Goal: Check status: Check status

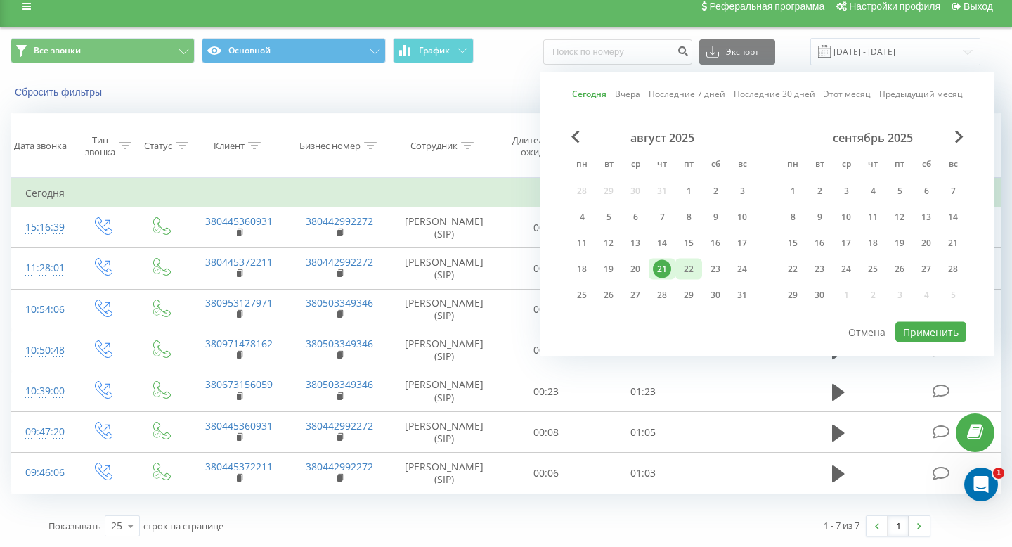
click at [688, 268] on div "22" at bounding box center [689, 269] width 18 height 18
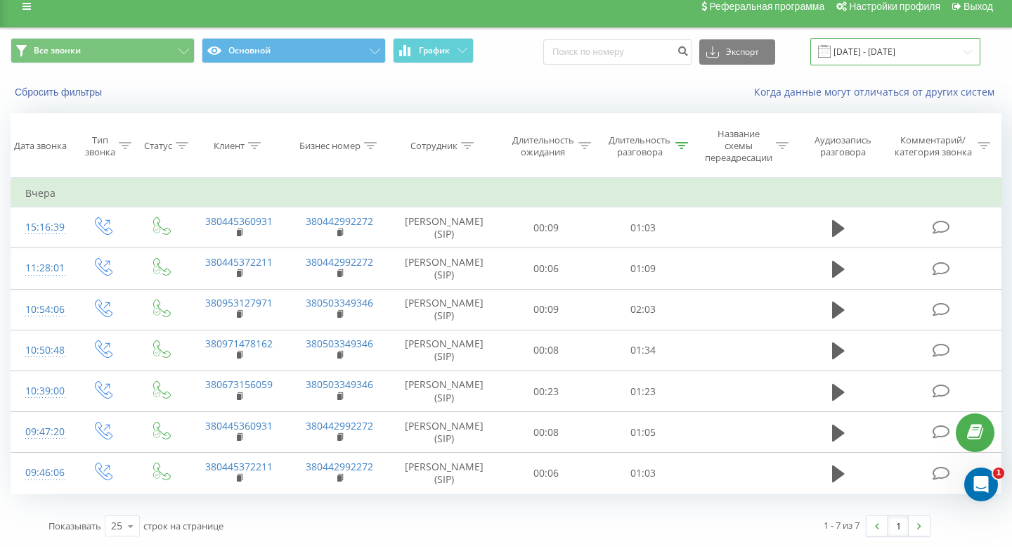
click at [888, 48] on input "[DATE] - [DATE]" at bounding box center [895, 51] width 170 height 27
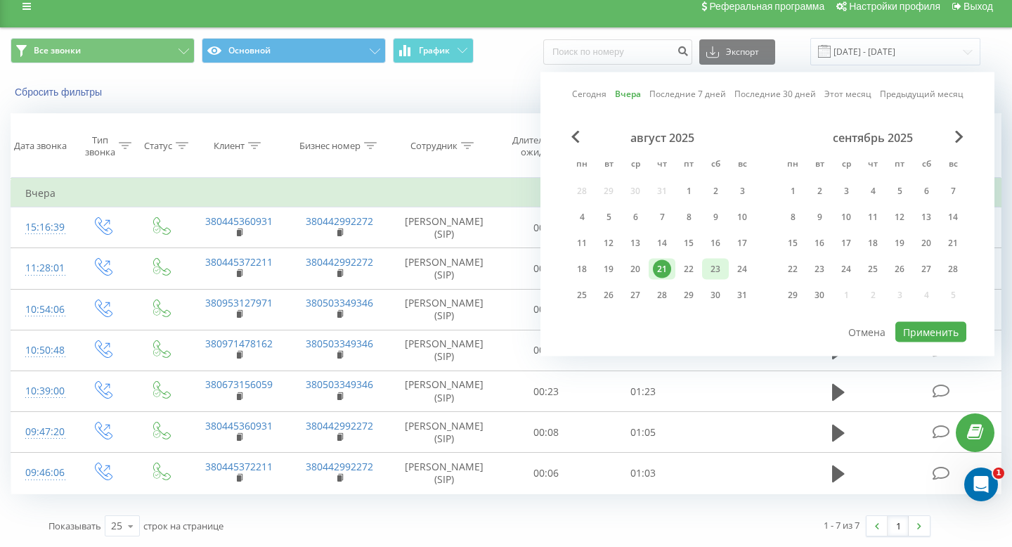
click at [702, 260] on div "23" at bounding box center [715, 269] width 27 height 21
click at [692, 266] on div "22" at bounding box center [689, 269] width 18 height 18
click at [723, 270] on div "23" at bounding box center [715, 269] width 18 height 18
click at [693, 267] on div "22" at bounding box center [689, 269] width 18 height 18
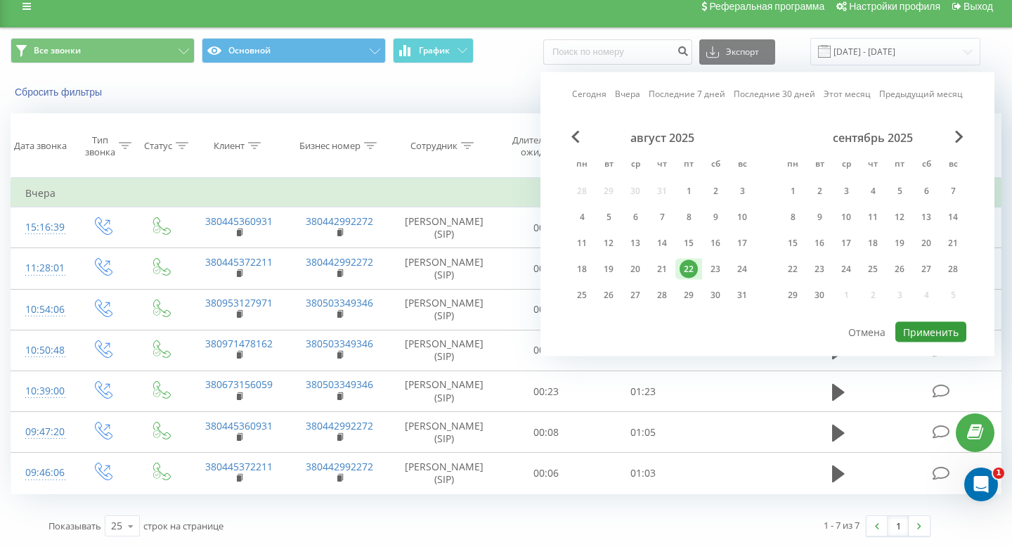
click at [917, 330] on button "Применить" at bounding box center [930, 332] width 71 height 20
type input "[DATE] - [DATE]"
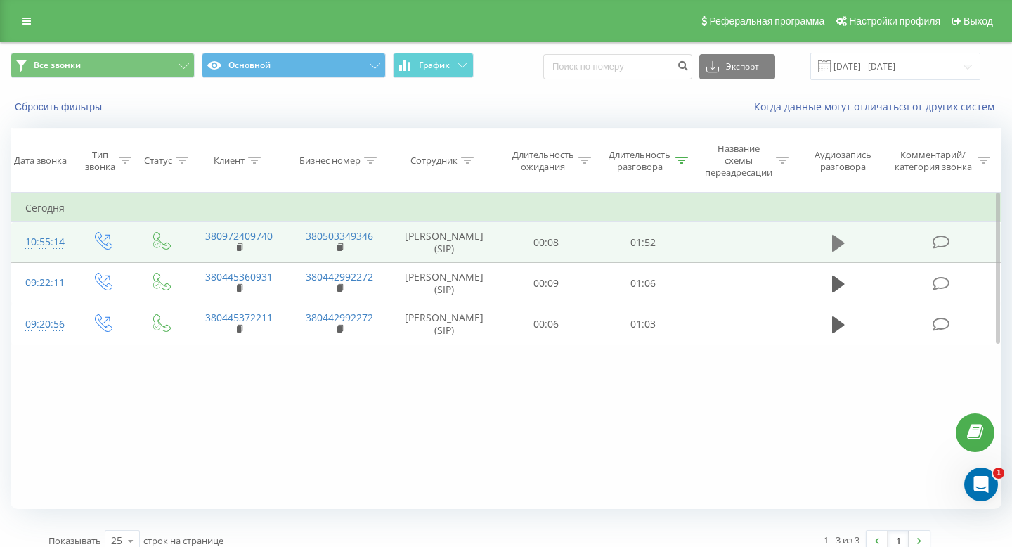
click at [837, 240] on icon at bounding box center [838, 243] width 13 height 17
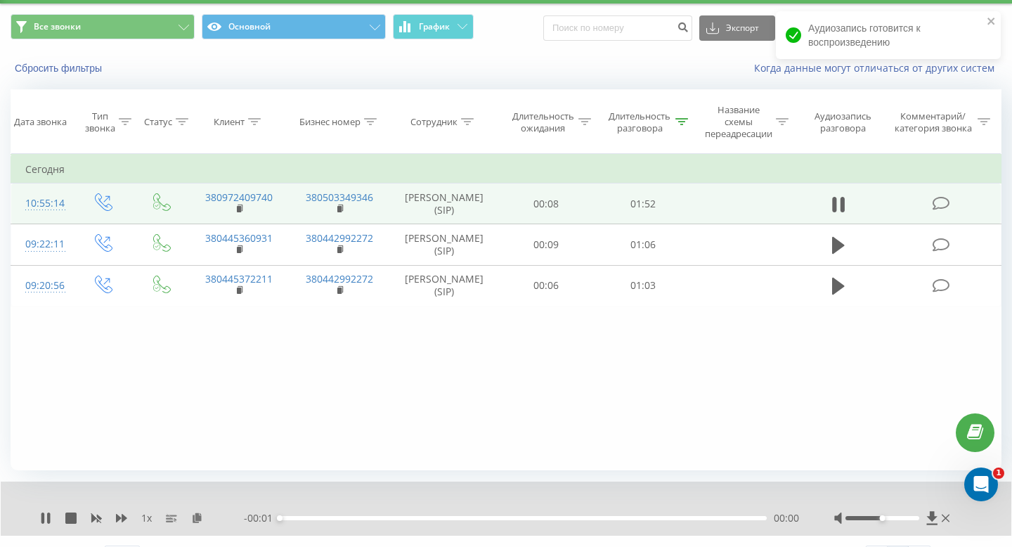
scroll to position [69, 0]
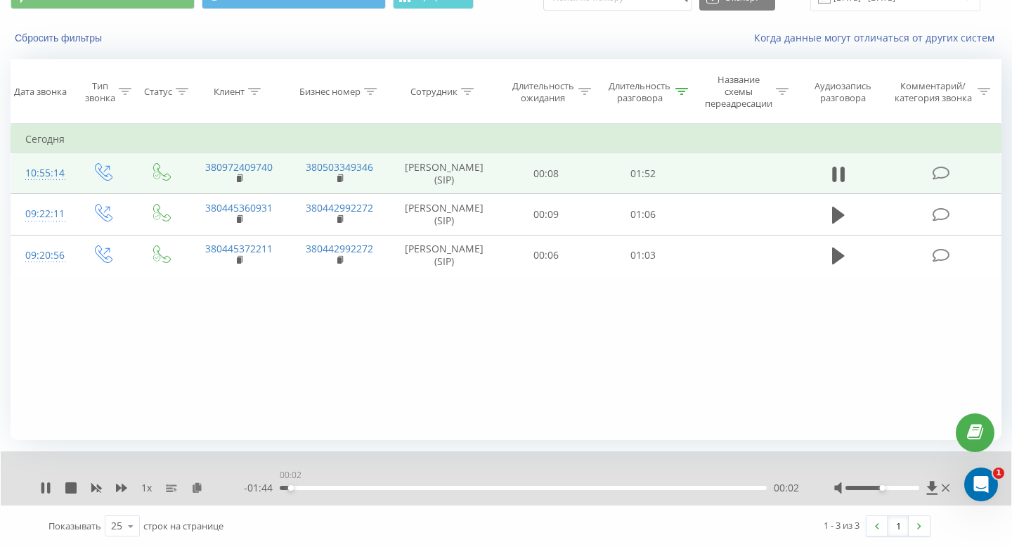
drag, startPoint x: 283, startPoint y: 488, endPoint x: 403, endPoint y: 488, distance: 120.2
click at [294, 488] on div "00:02" at bounding box center [291, 488] width 6 height 6
drag, startPoint x: 407, startPoint y: 488, endPoint x: 507, endPoint y: 487, distance: 99.8
click at [507, 487] on div "00:28" at bounding box center [523, 488] width 487 height 4
drag, startPoint x: 519, startPoint y: 486, endPoint x: 542, endPoint y: 486, distance: 23.2
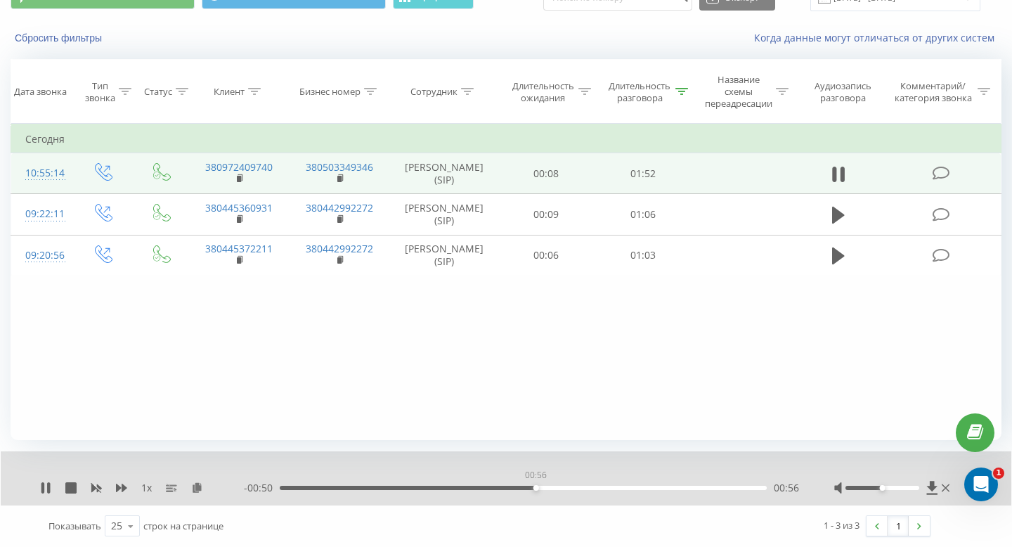
click at [539, 486] on div "00:56" at bounding box center [536, 488] width 6 height 6
click at [521, 488] on div "01:00" at bounding box center [523, 488] width 487 height 4
click at [41, 485] on icon at bounding box center [42, 487] width 3 height 11
click at [946, 486] on icon at bounding box center [946, 487] width 8 height 11
